Goal: Task Accomplishment & Management: Use online tool/utility

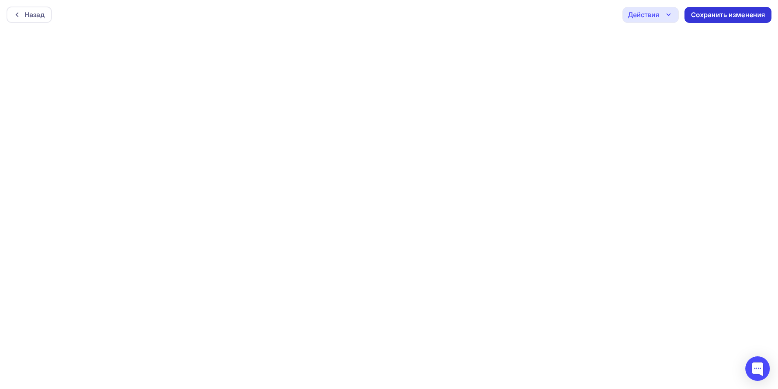
click at [721, 20] on div "Сохранить изменения" at bounding box center [728, 15] width 87 height 16
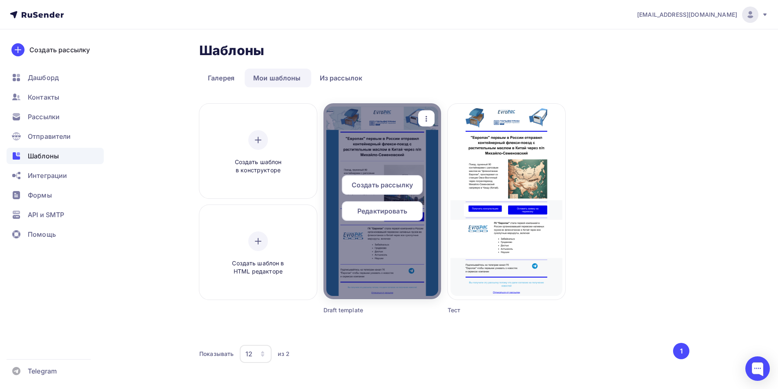
click at [431, 120] on icon "button" at bounding box center [427, 119] width 10 height 10
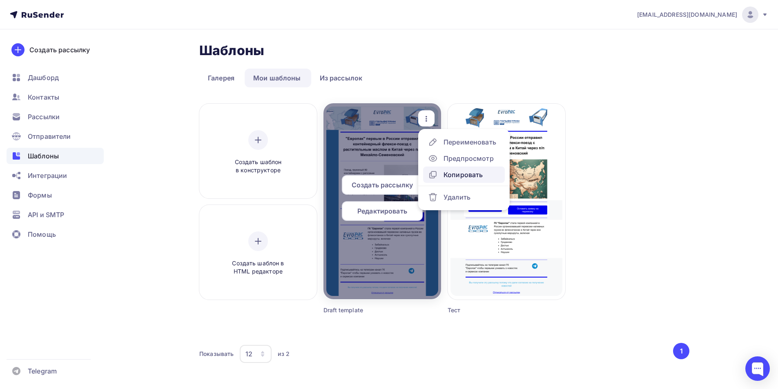
click at [455, 176] on div "Копировать" at bounding box center [463, 175] width 39 height 10
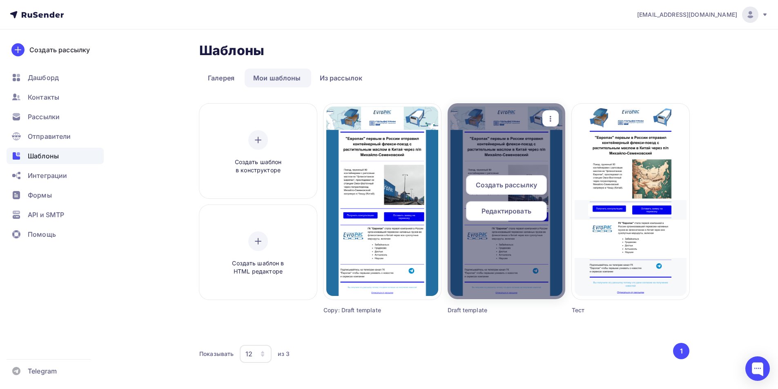
click at [549, 120] on icon "button" at bounding box center [551, 119] width 10 height 10
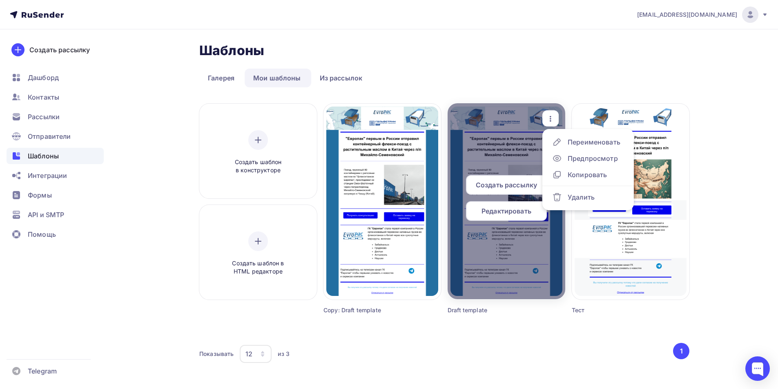
click at [520, 204] on div "Редактировать" at bounding box center [506, 211] width 81 height 20
